Goal: Task Accomplishment & Management: Use online tool/utility

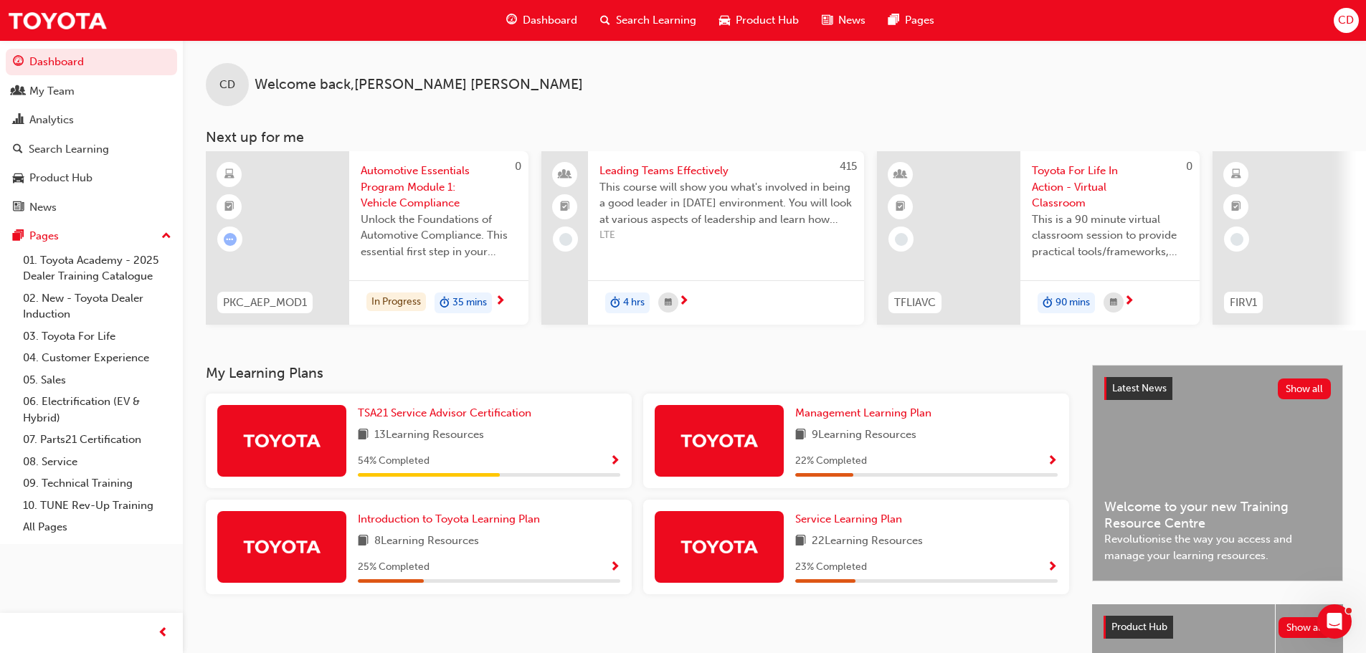
click at [566, 22] on span "Dashboard" at bounding box center [550, 20] width 54 height 16
click at [54, 91] on div "My Team" at bounding box center [51, 91] width 45 height 16
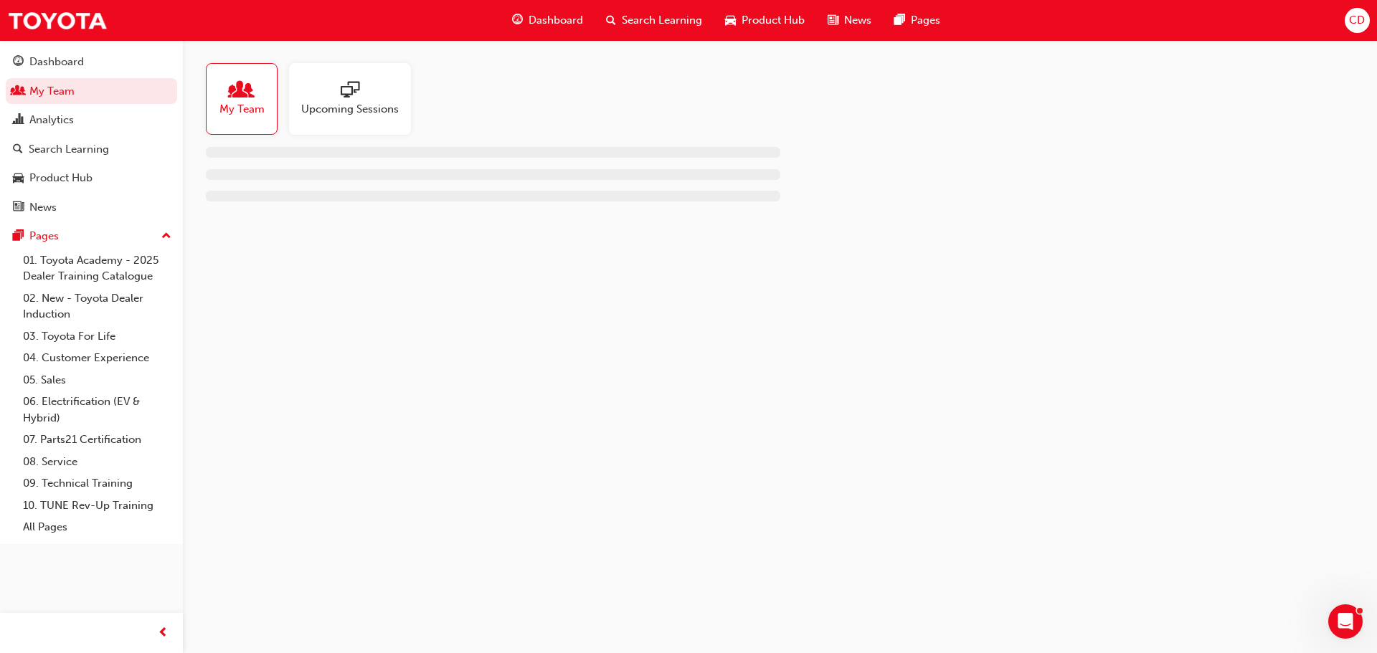
click at [374, 98] on div at bounding box center [350, 91] width 98 height 20
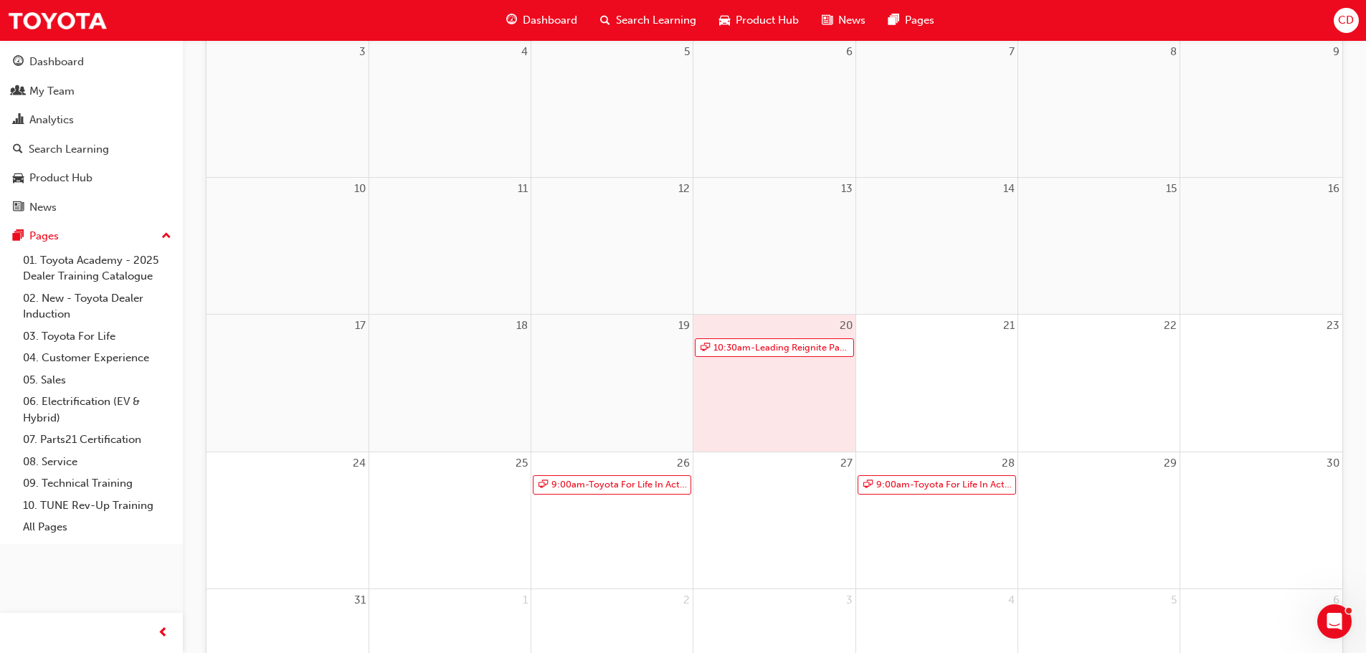
scroll to position [359, 0]
click at [753, 368] on div "20 10:30am - Leading Reignite Part 2 - Virtual Classroom" at bounding box center [773, 375] width 161 height 136
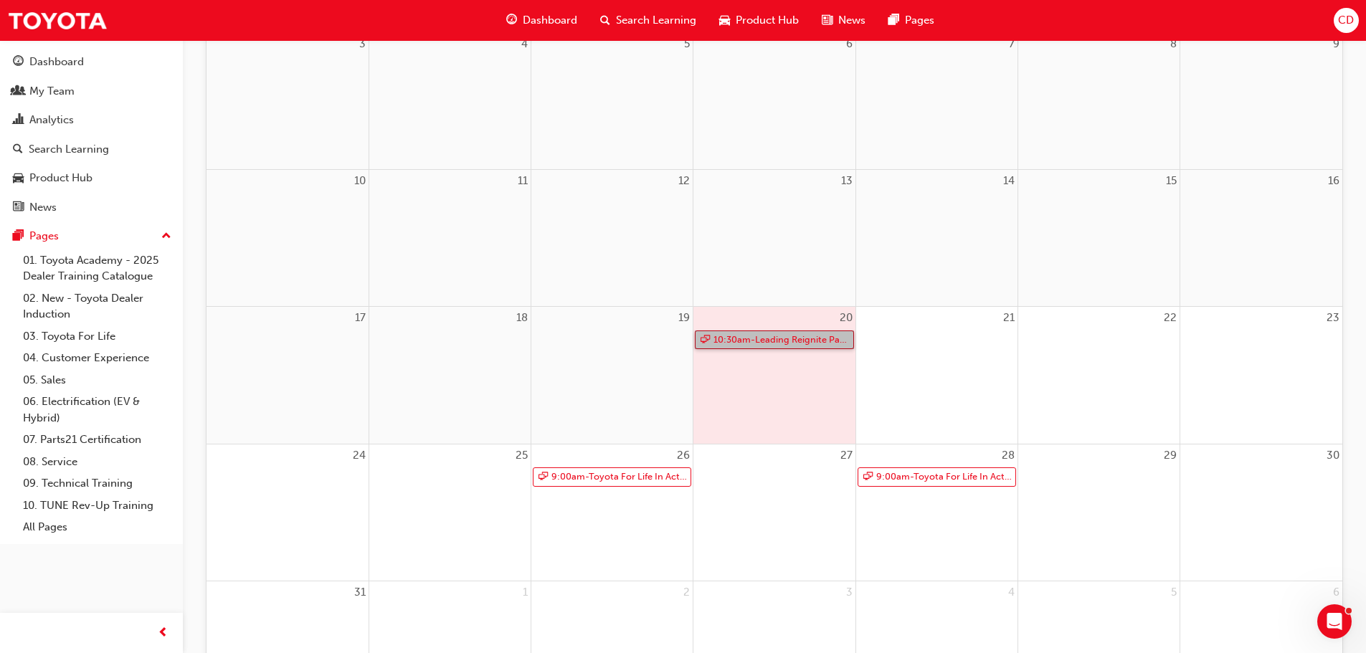
click at [753, 336] on link "10:30am - Leading Reignite Part 2 - Virtual Classroom" at bounding box center [774, 340] width 158 height 19
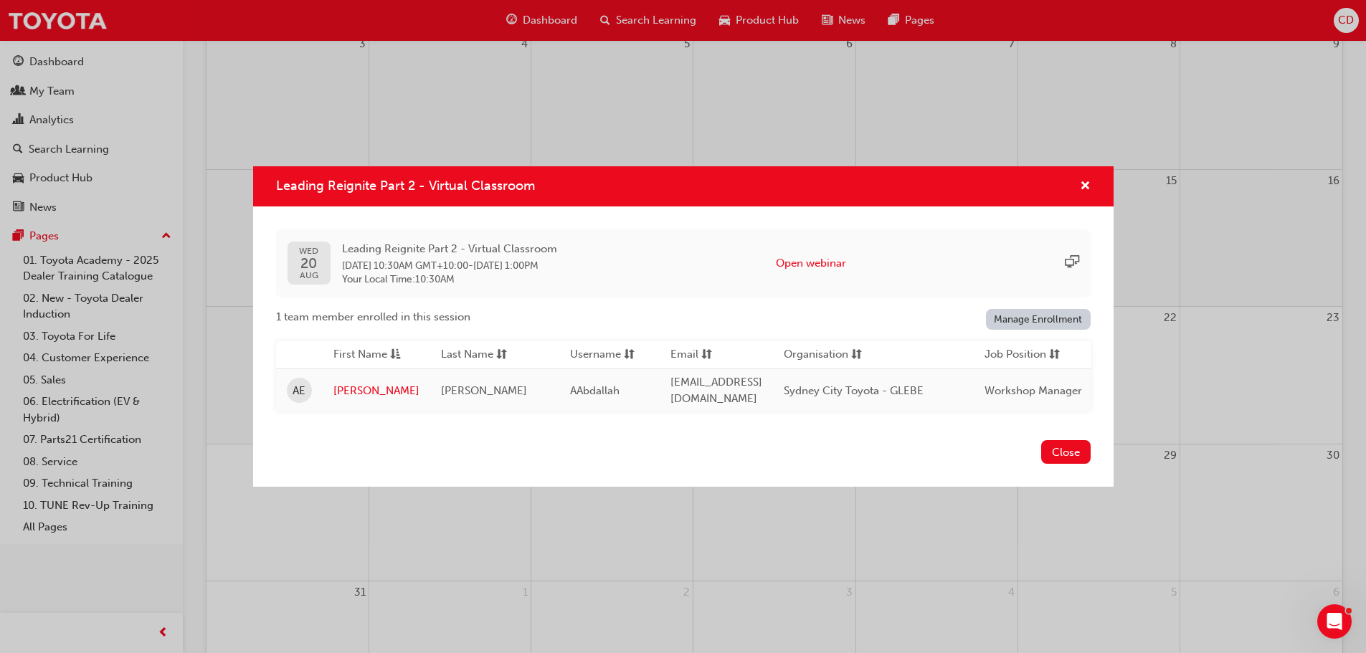
click at [1020, 317] on link "Manage Enrollment" at bounding box center [1038, 319] width 105 height 21
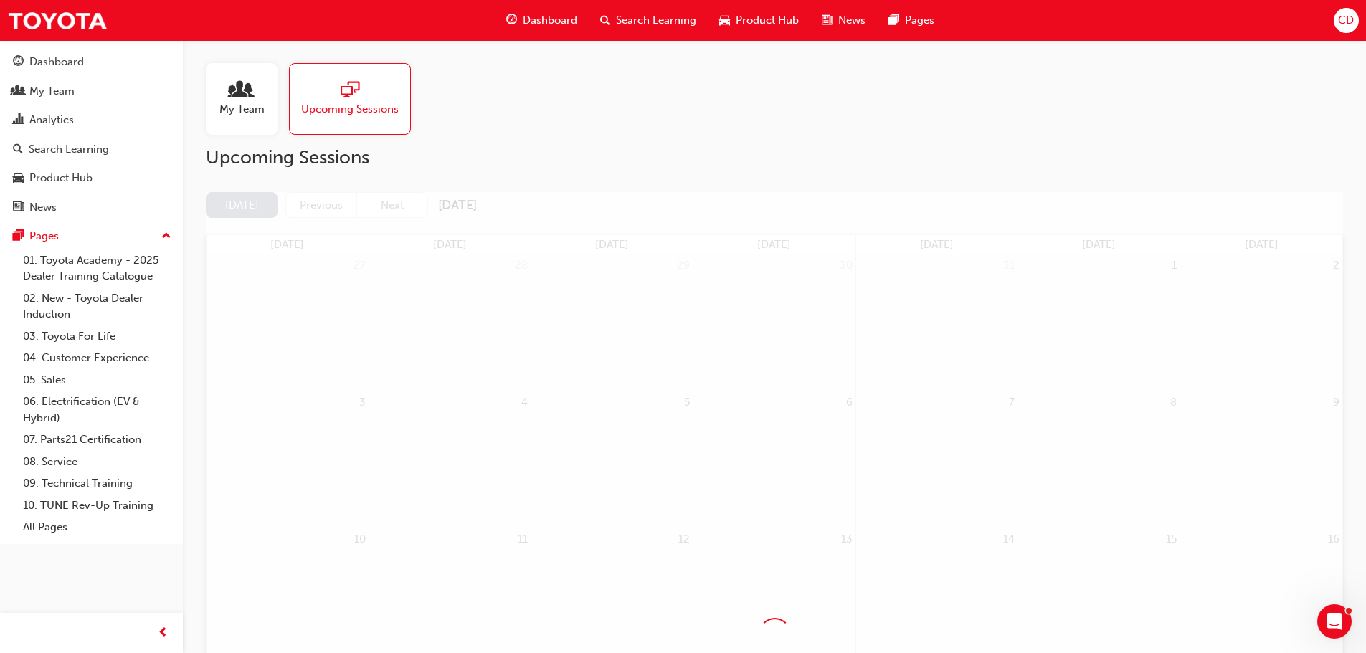
scroll to position [359, 0]
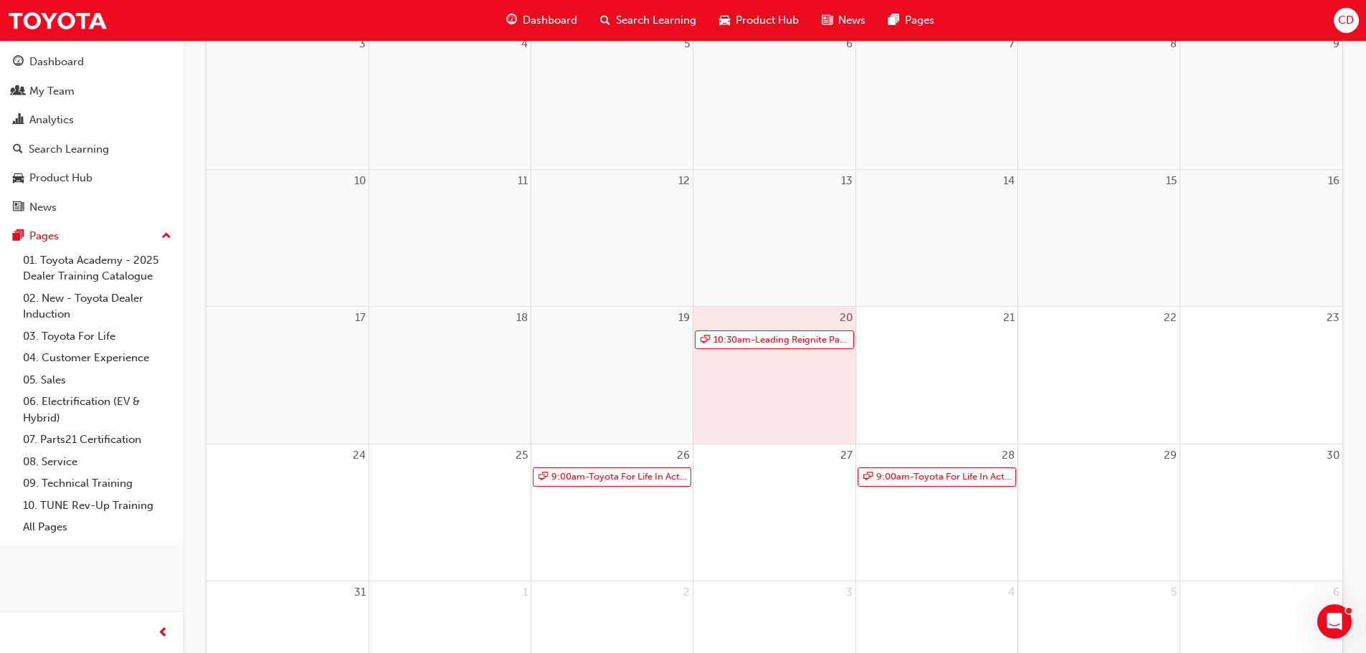
click at [746, 372] on div "20 10:30am - Leading Reignite Part 2 - Virtual Classroom" at bounding box center [773, 375] width 161 height 136
click at [752, 339] on link "10:30am - Leading Reignite Part 2 - Virtual Classroom" at bounding box center [774, 340] width 158 height 19
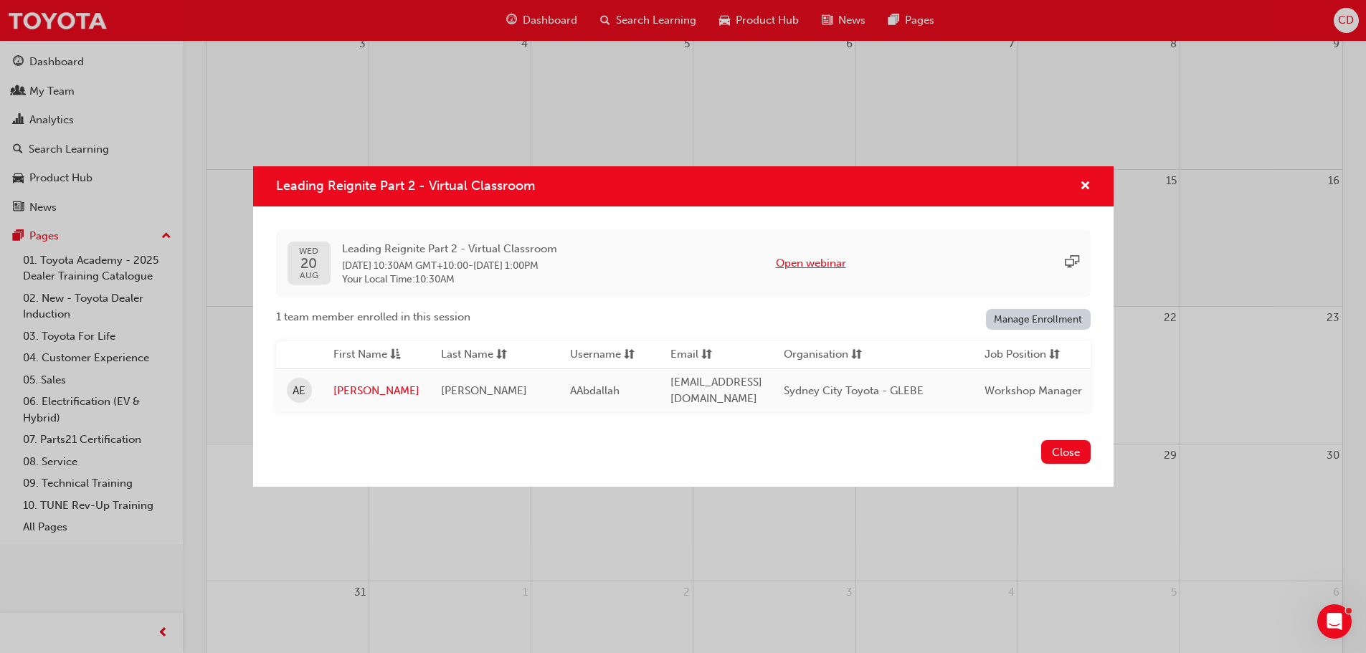
click at [810, 266] on button "Open webinar" at bounding box center [811, 263] width 70 height 16
click at [1076, 178] on div "Leading Reignite Part 2 - Virtual Classroom" at bounding box center [1079, 187] width 22 height 18
click at [1084, 181] on span "cross-icon" at bounding box center [1085, 187] width 11 height 13
